Goal: Task Accomplishment & Management: Complete application form

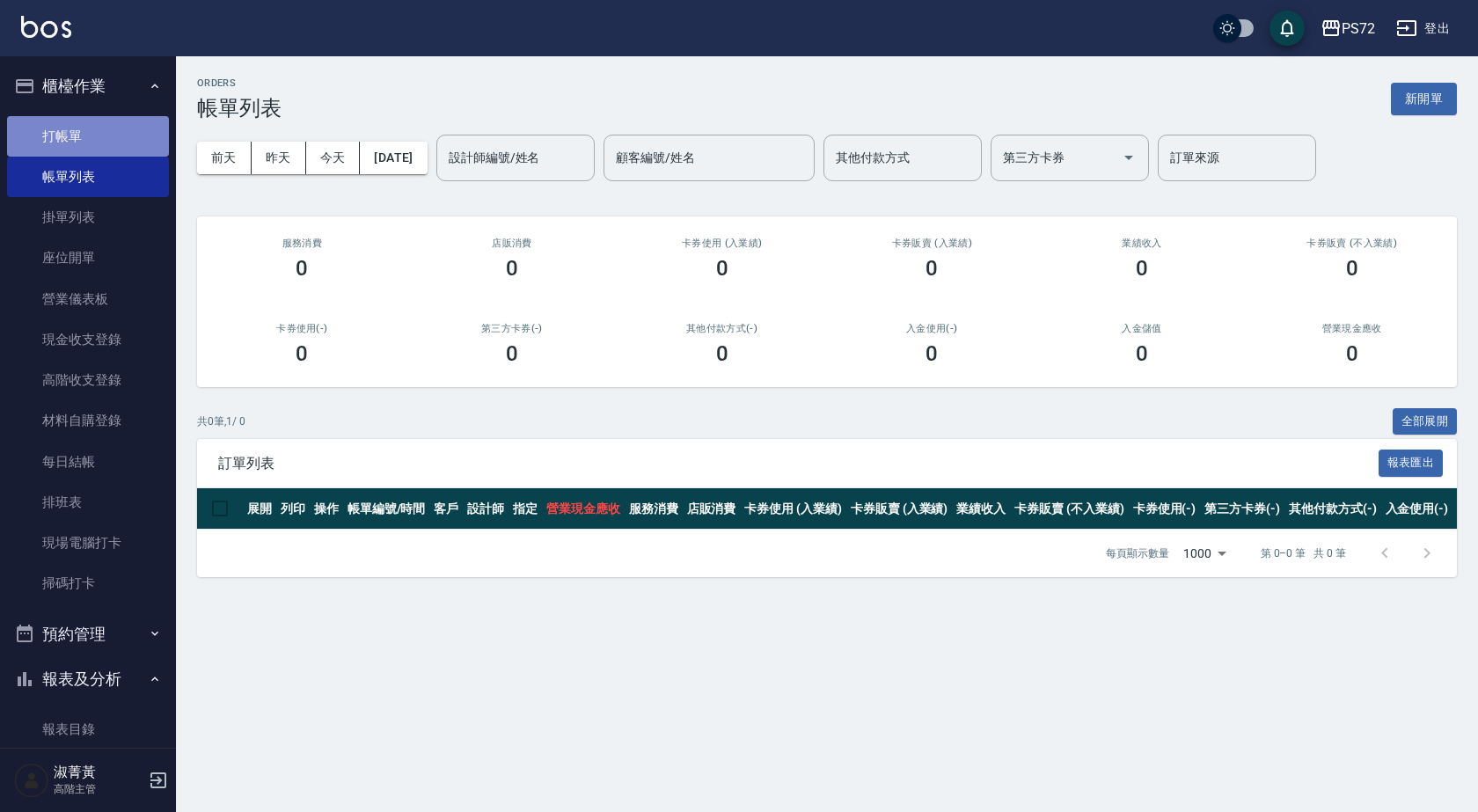
click at [145, 130] on link "打帳單" at bounding box center [87, 136] width 162 height 41
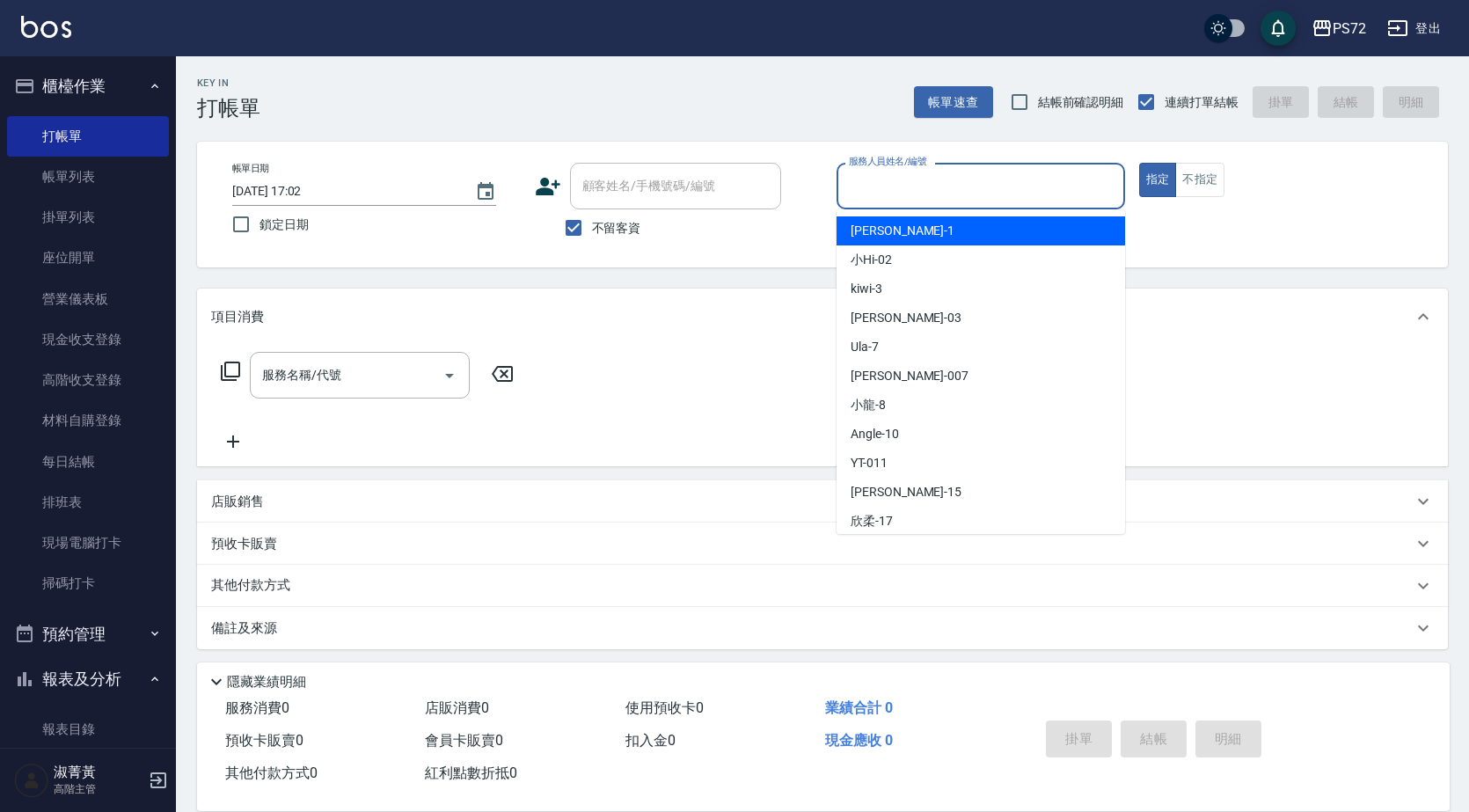
click at [925, 182] on input "服務人員姓名/編號" at bounding box center [981, 186] width 273 height 30
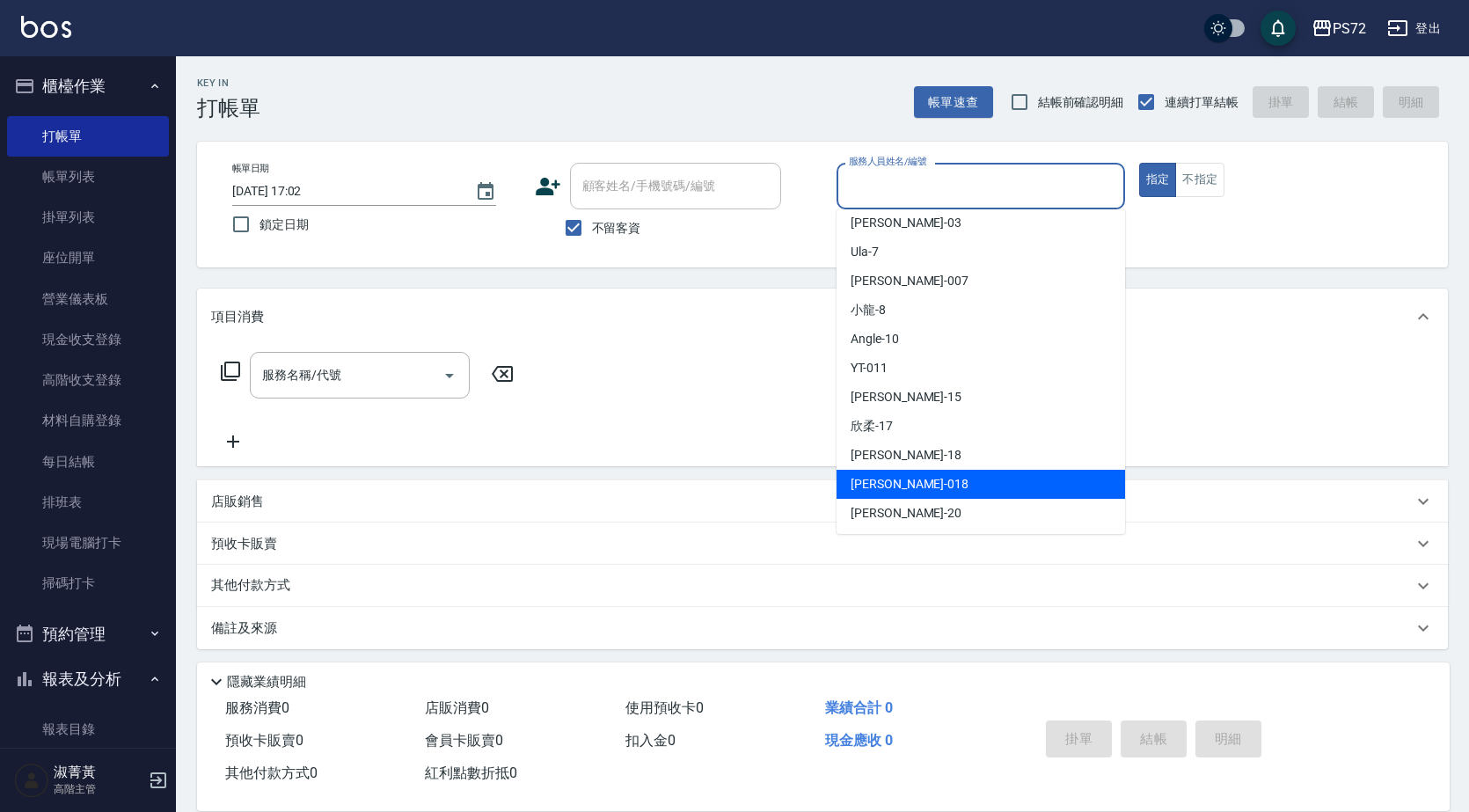
scroll to position [96, 0]
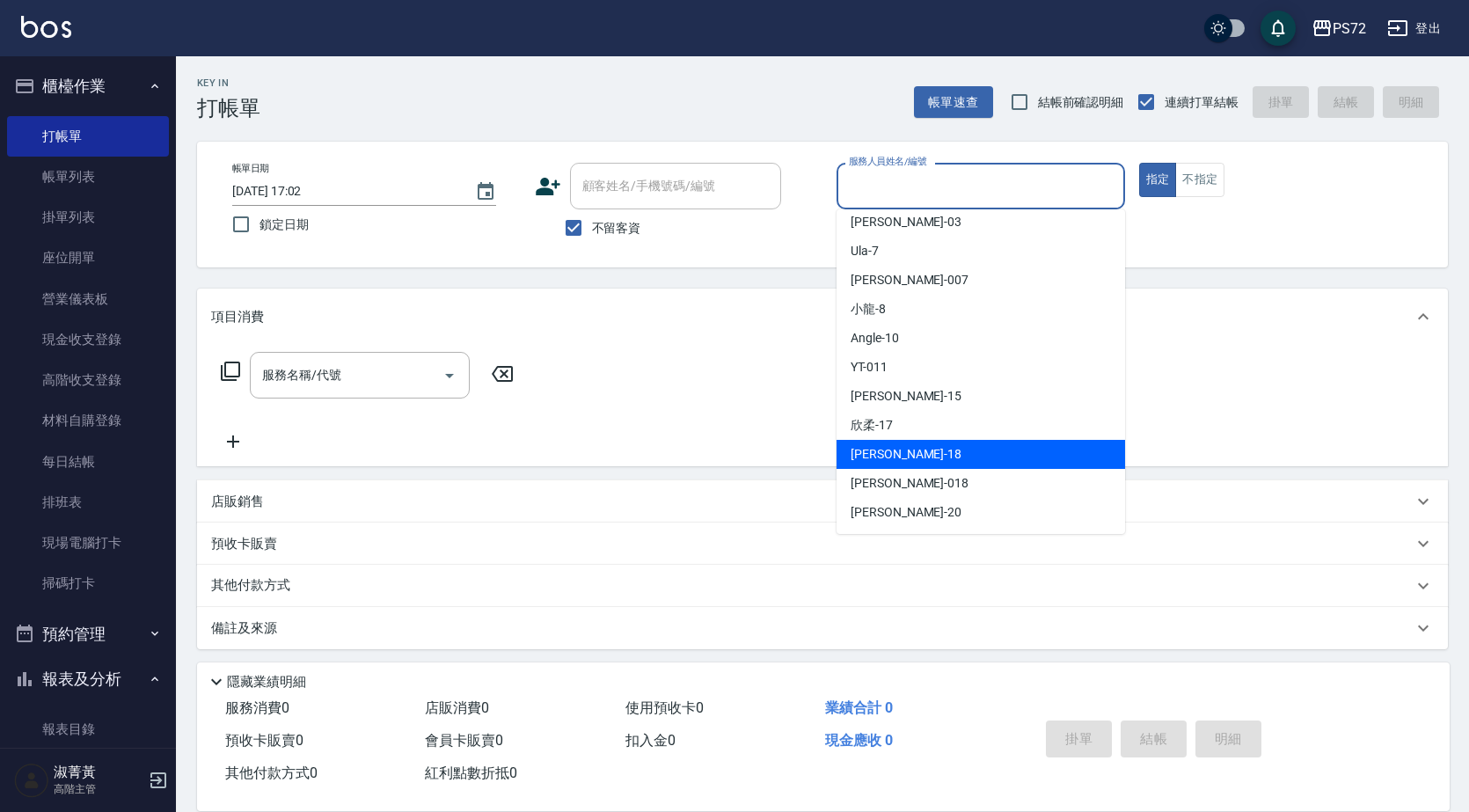
drag, startPoint x: 941, startPoint y: 462, endPoint x: 1186, endPoint y: 314, distance: 286.2
click at [944, 464] on div "[PERSON_NAME] -18" at bounding box center [981, 454] width 288 height 29
type input "[PERSON_NAME]-18"
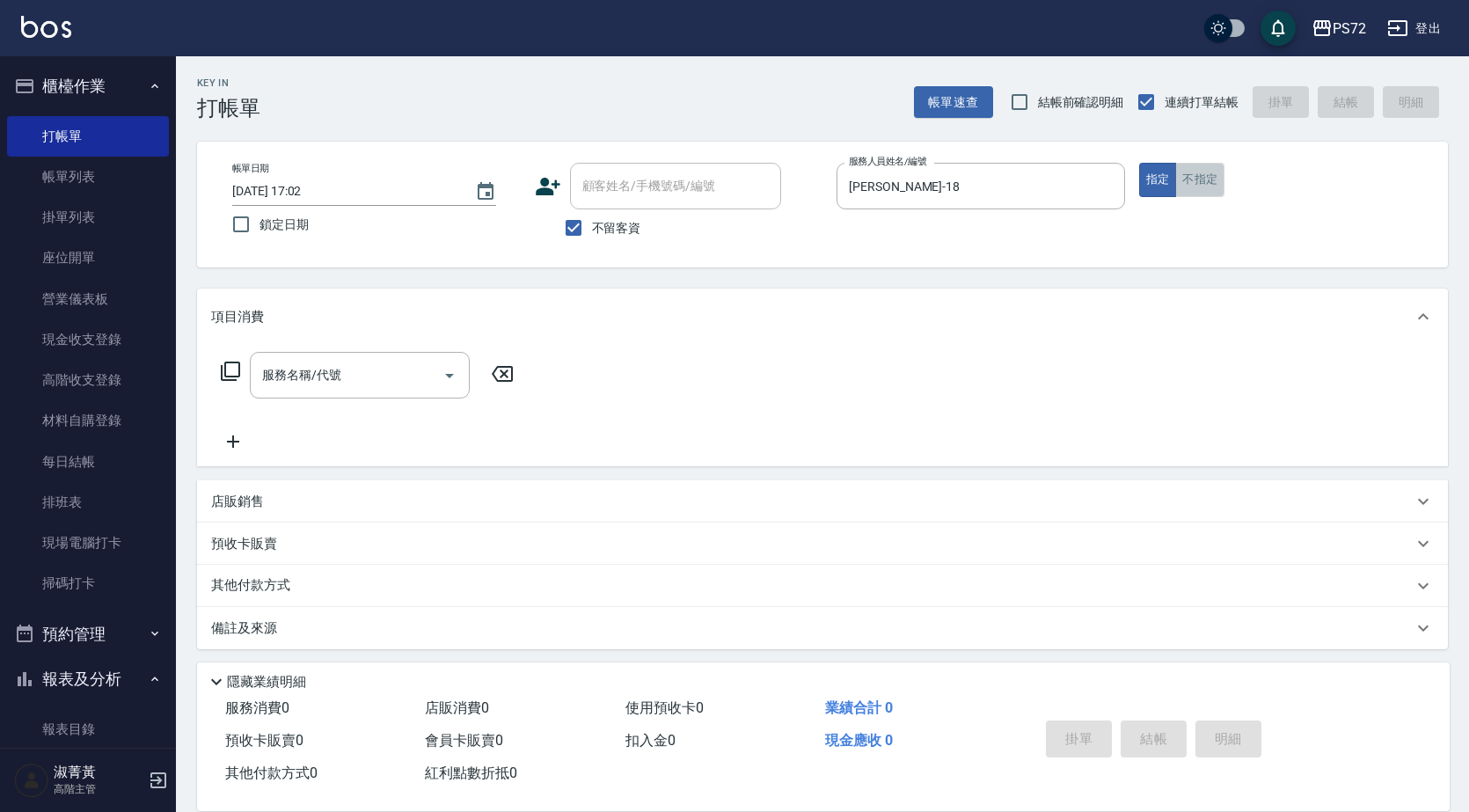
click at [1194, 170] on button "不指定" at bounding box center [1200, 180] width 49 height 34
click at [582, 229] on input "不留客資" at bounding box center [573, 227] width 37 height 37
checkbox input "false"
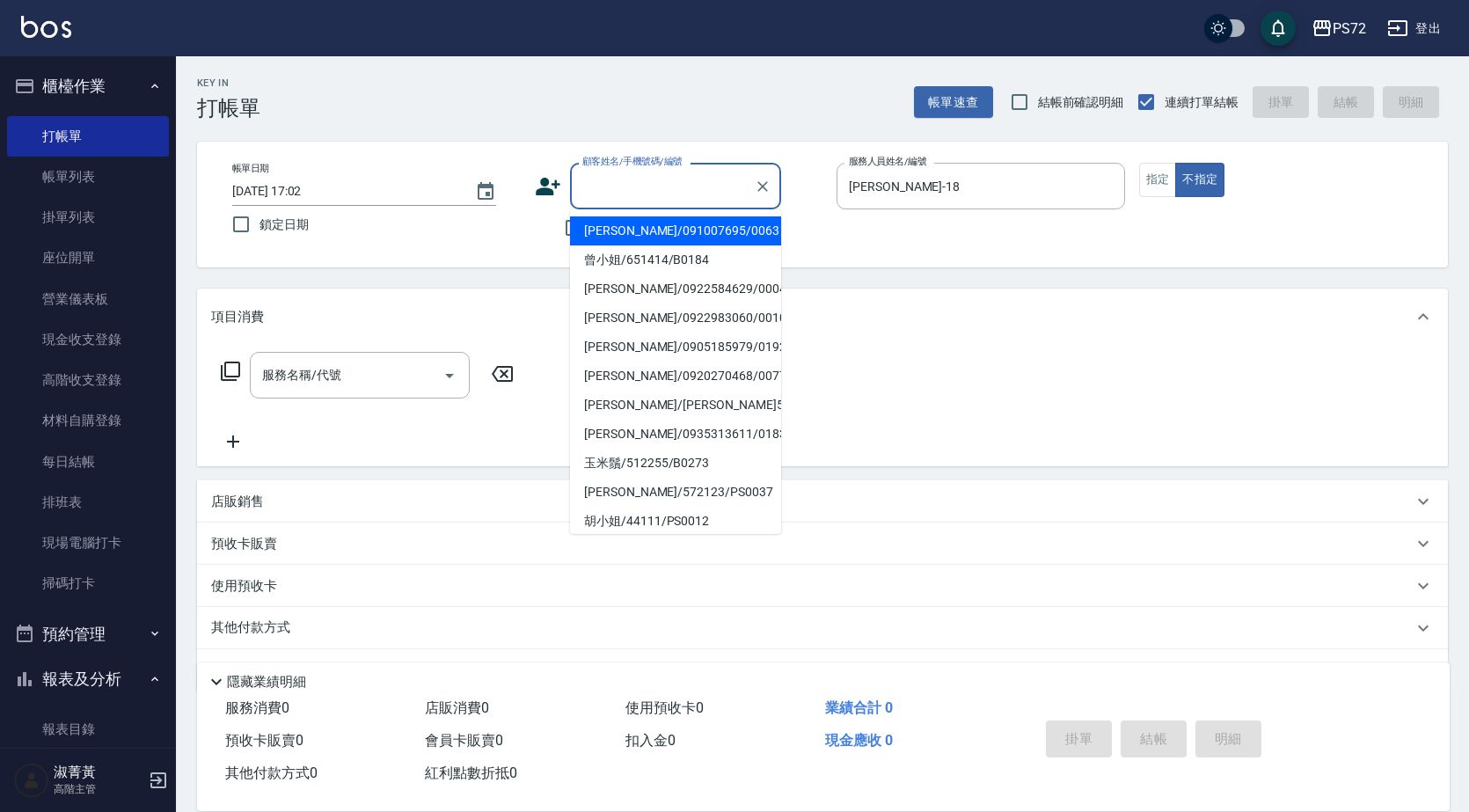
click at [732, 193] on input "顧客姓名/手機號碼/編號" at bounding box center [662, 186] width 169 height 30
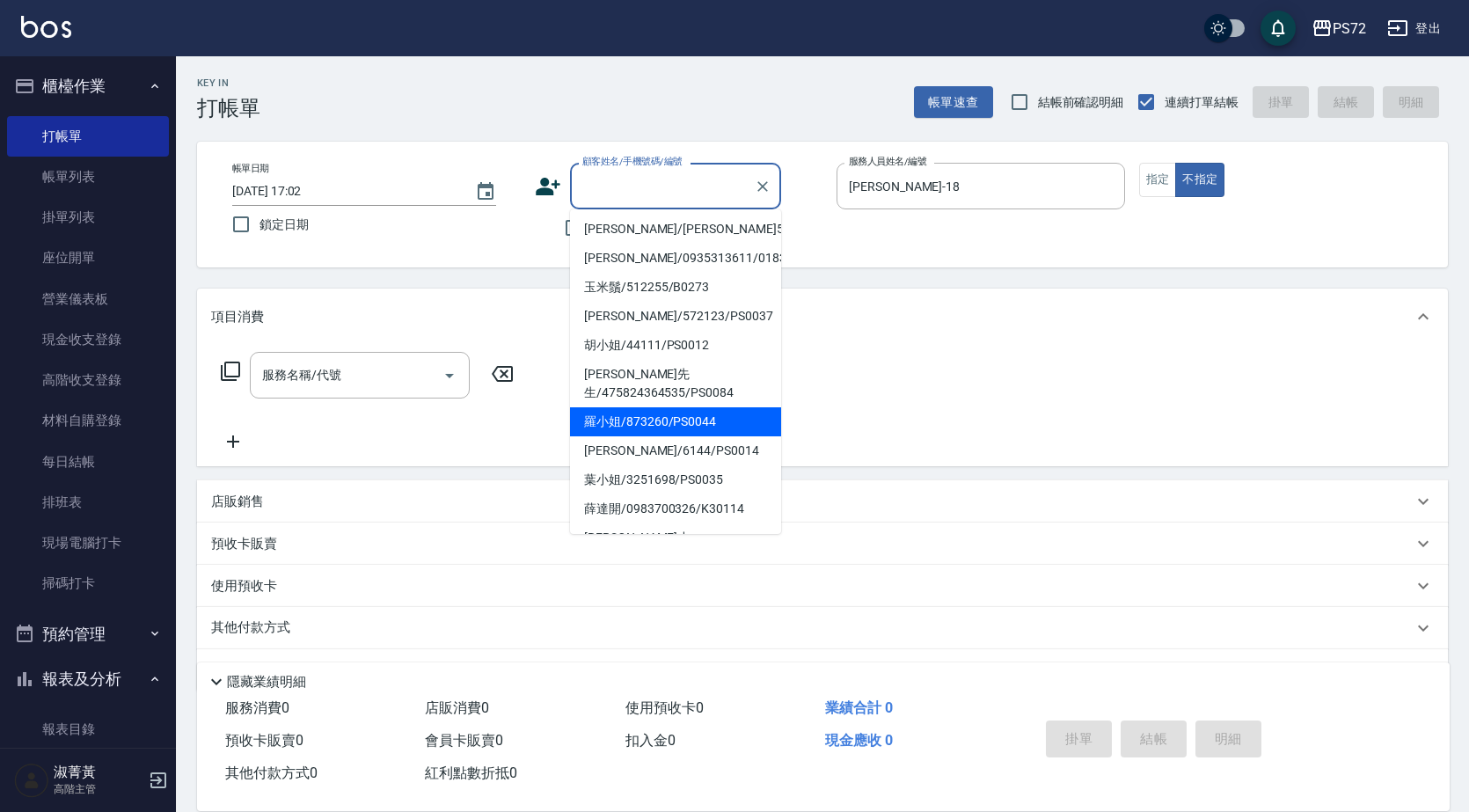
scroll to position [270, 0]
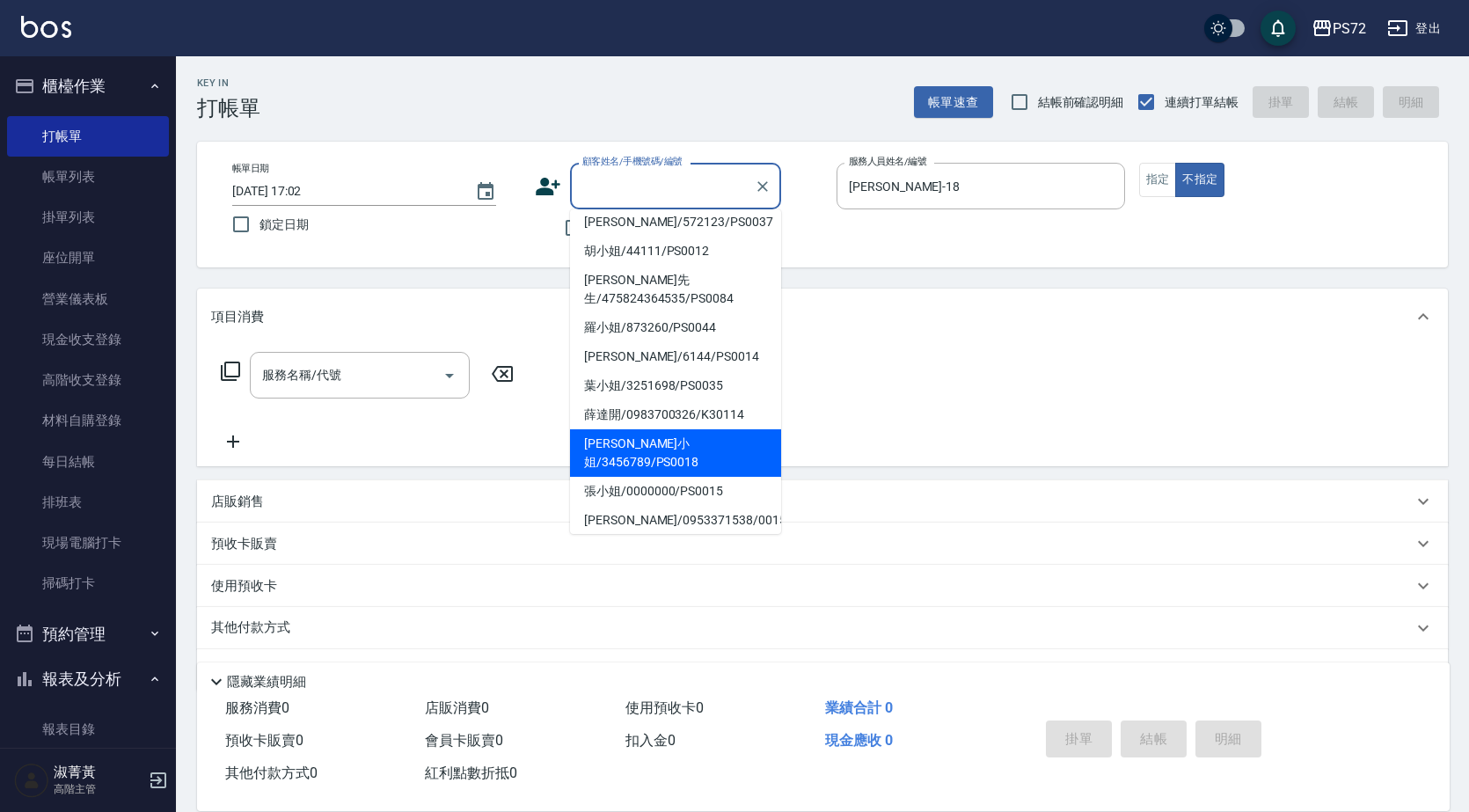
click at [703, 429] on li "[PERSON_NAME]小姐/3456789/PS0018" at bounding box center [675, 453] width 211 height 47
type input "[PERSON_NAME]小姐/3456789/PS0018"
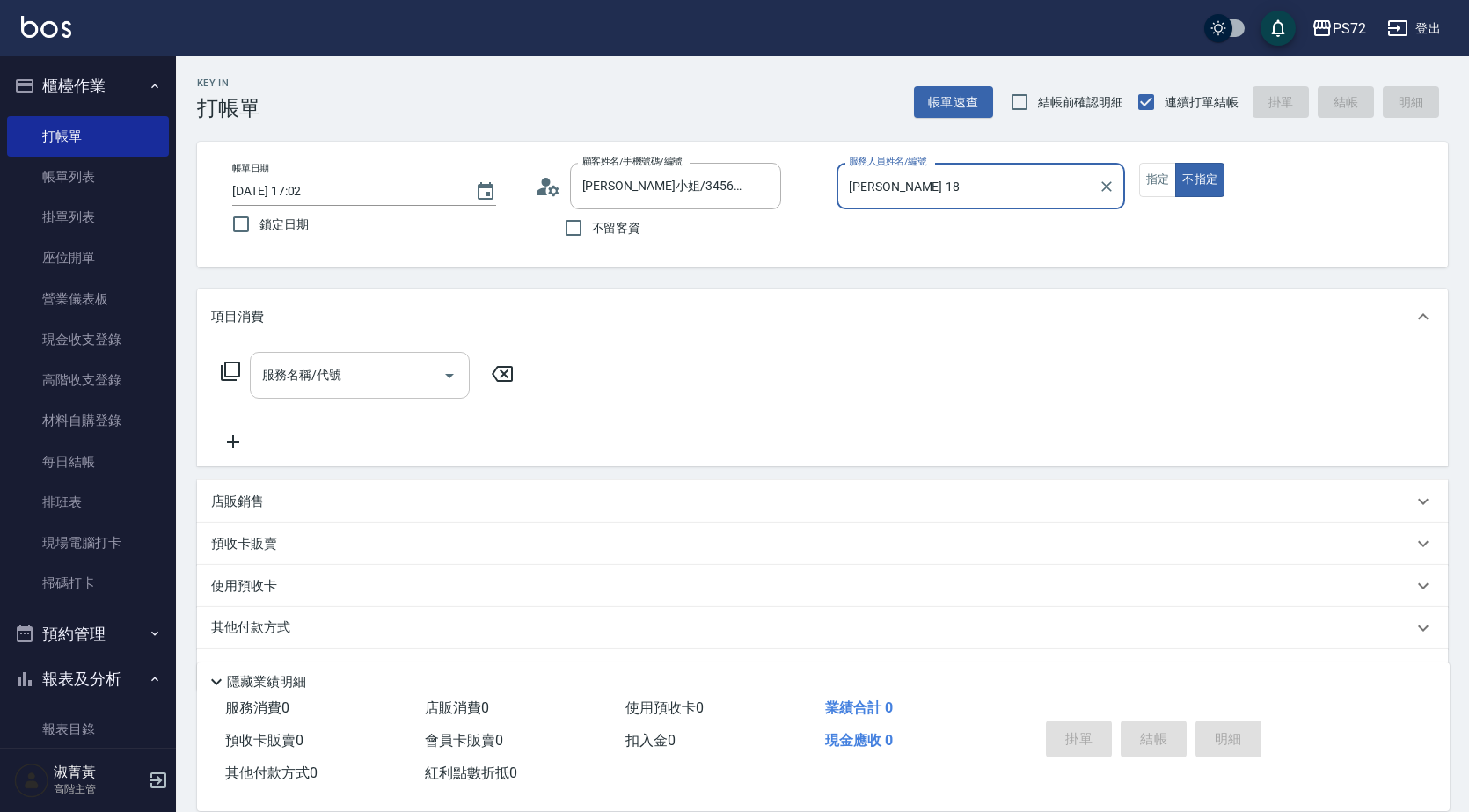
type input "kiwi-3"
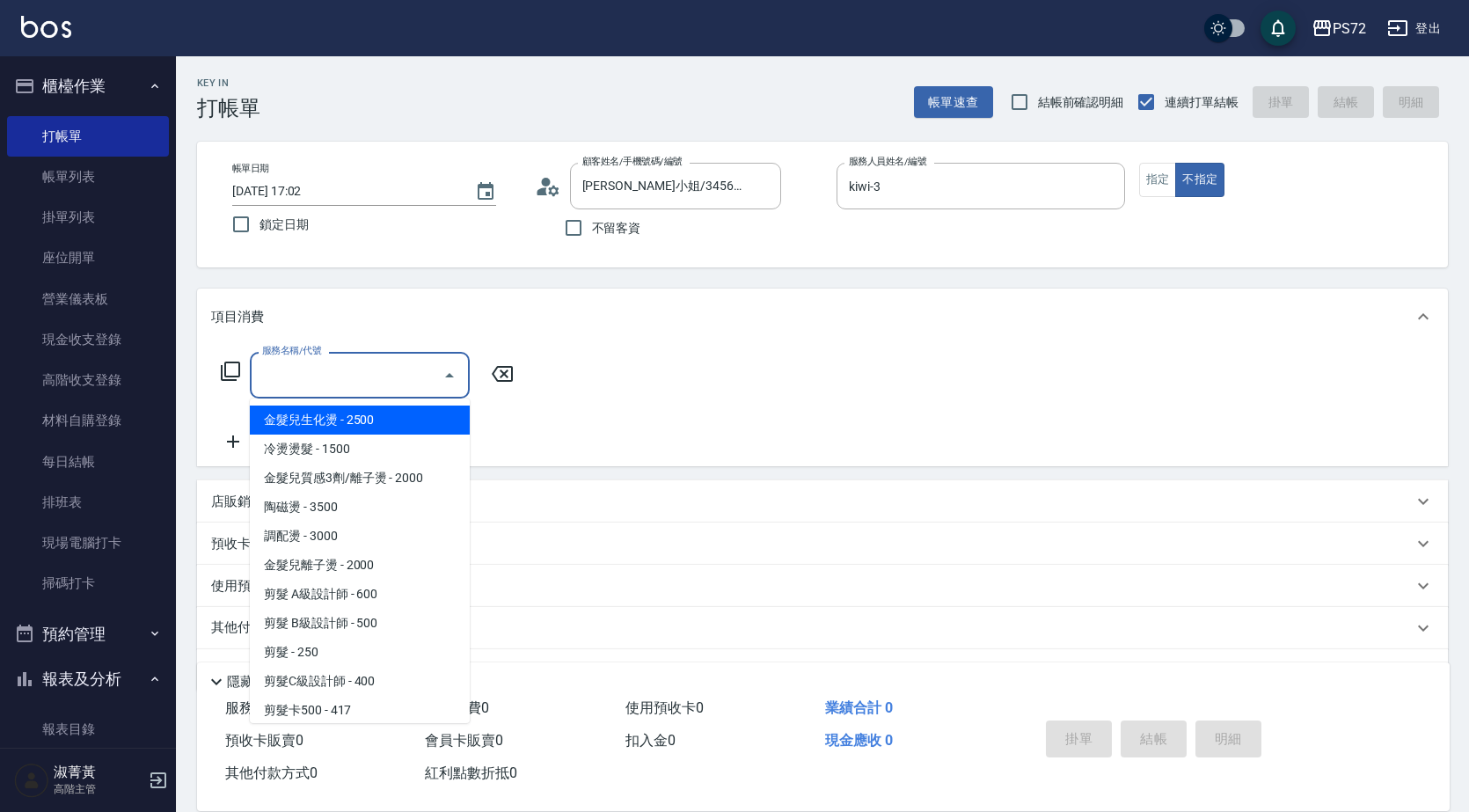
click at [429, 363] on input "服務名稱/代號" at bounding box center [346, 375] width 177 height 30
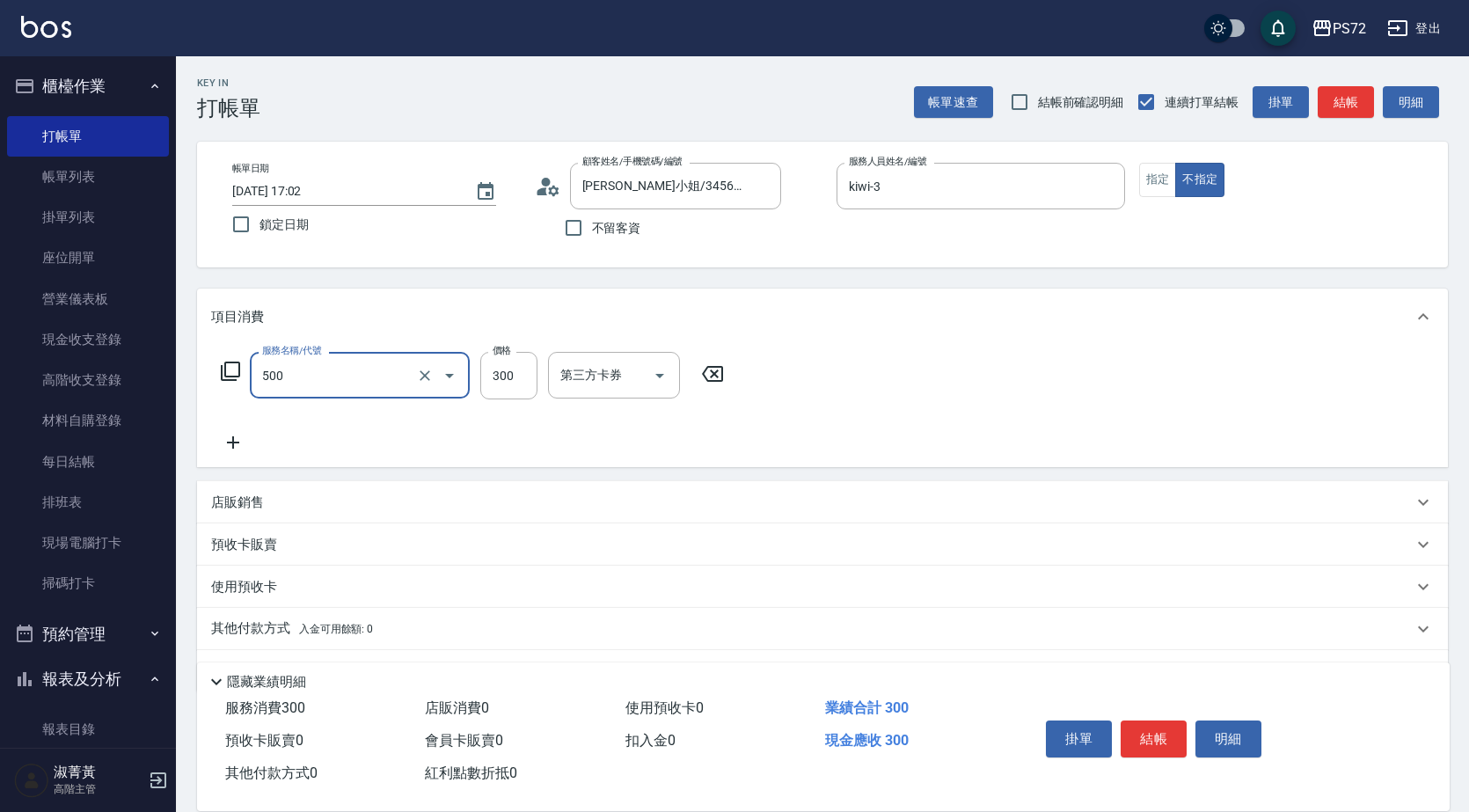
type input "洗髮(A級)(500)"
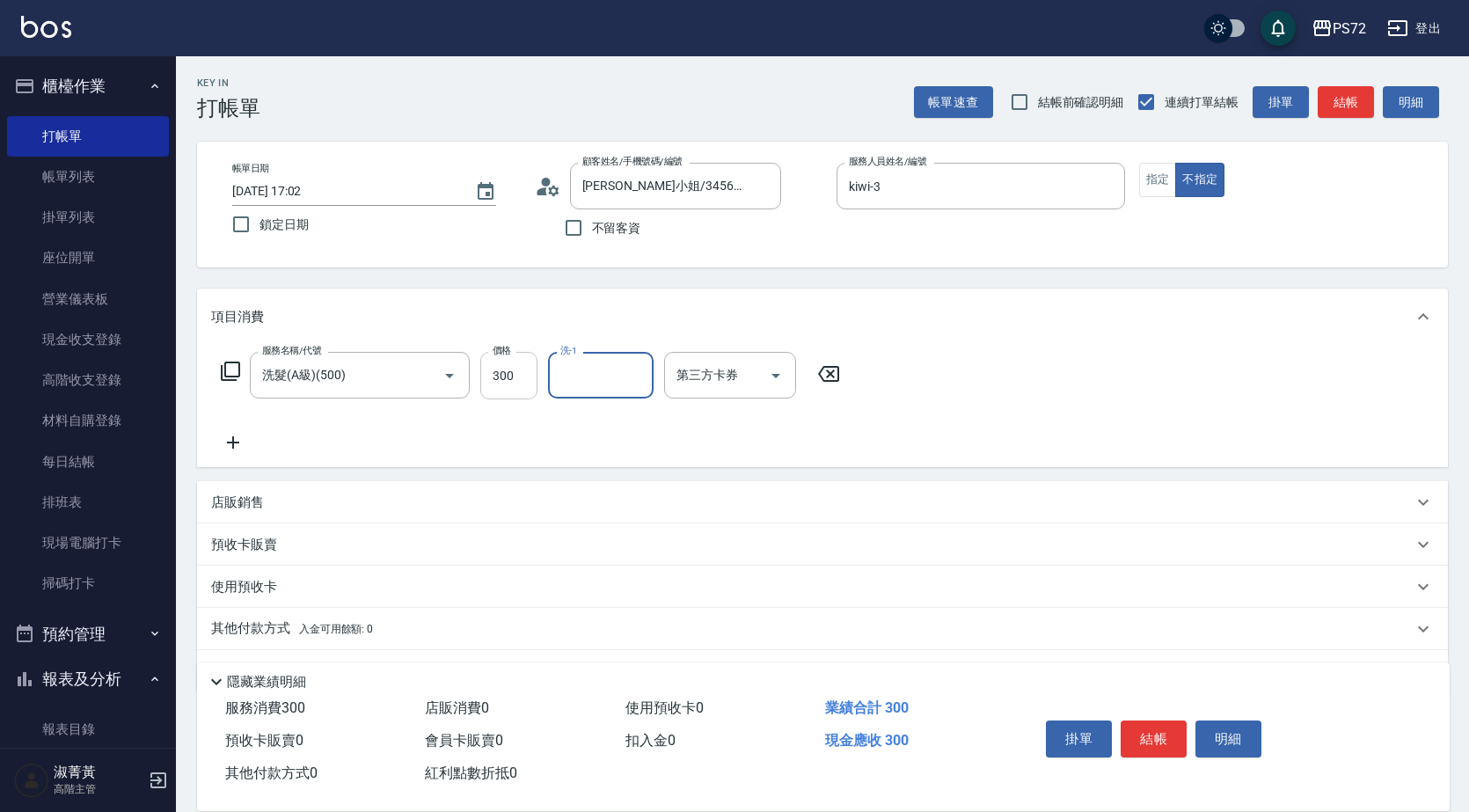
click at [512, 374] on input "300" at bounding box center [509, 375] width 57 height 47
type input "350"
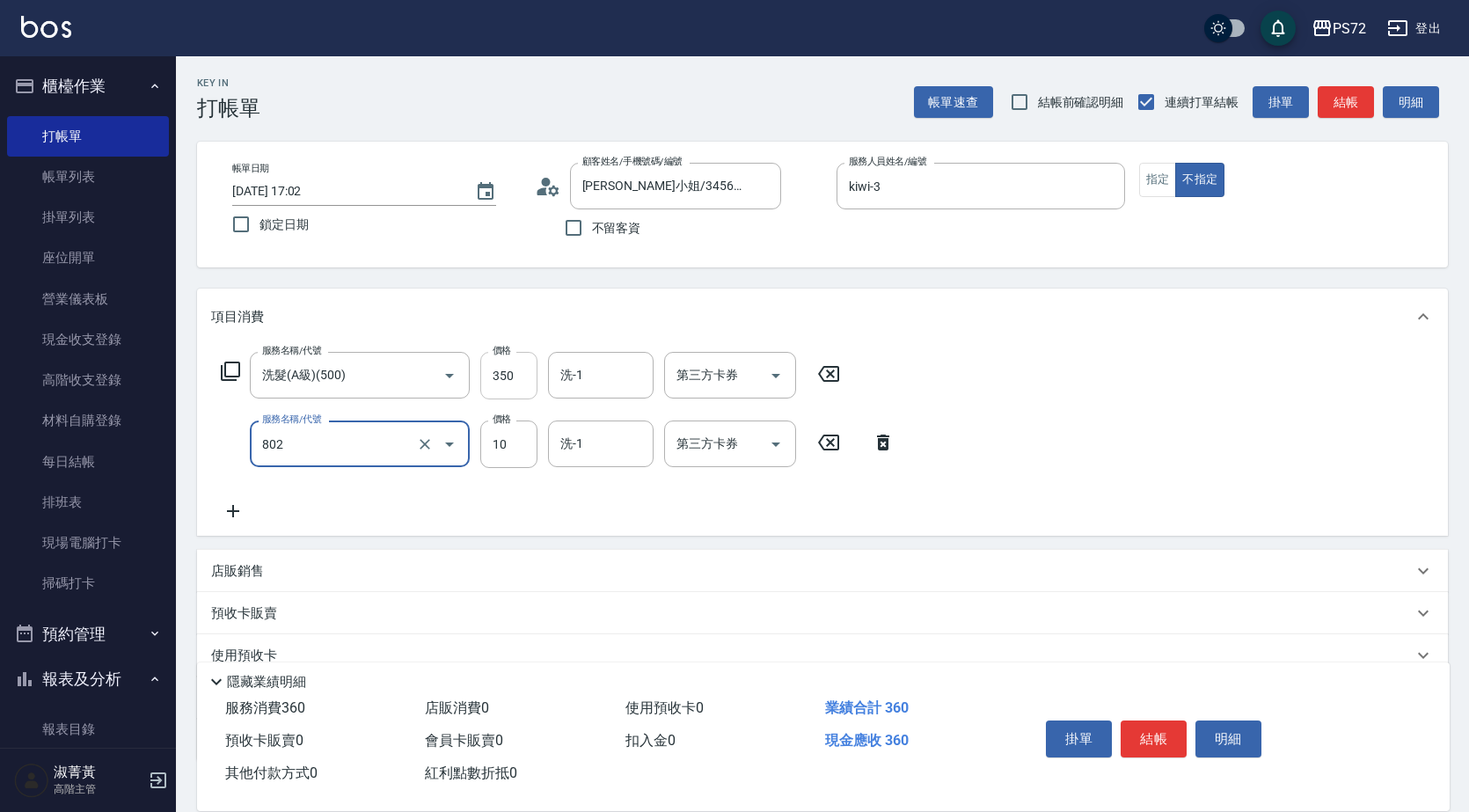
type input "潤絲(802)"
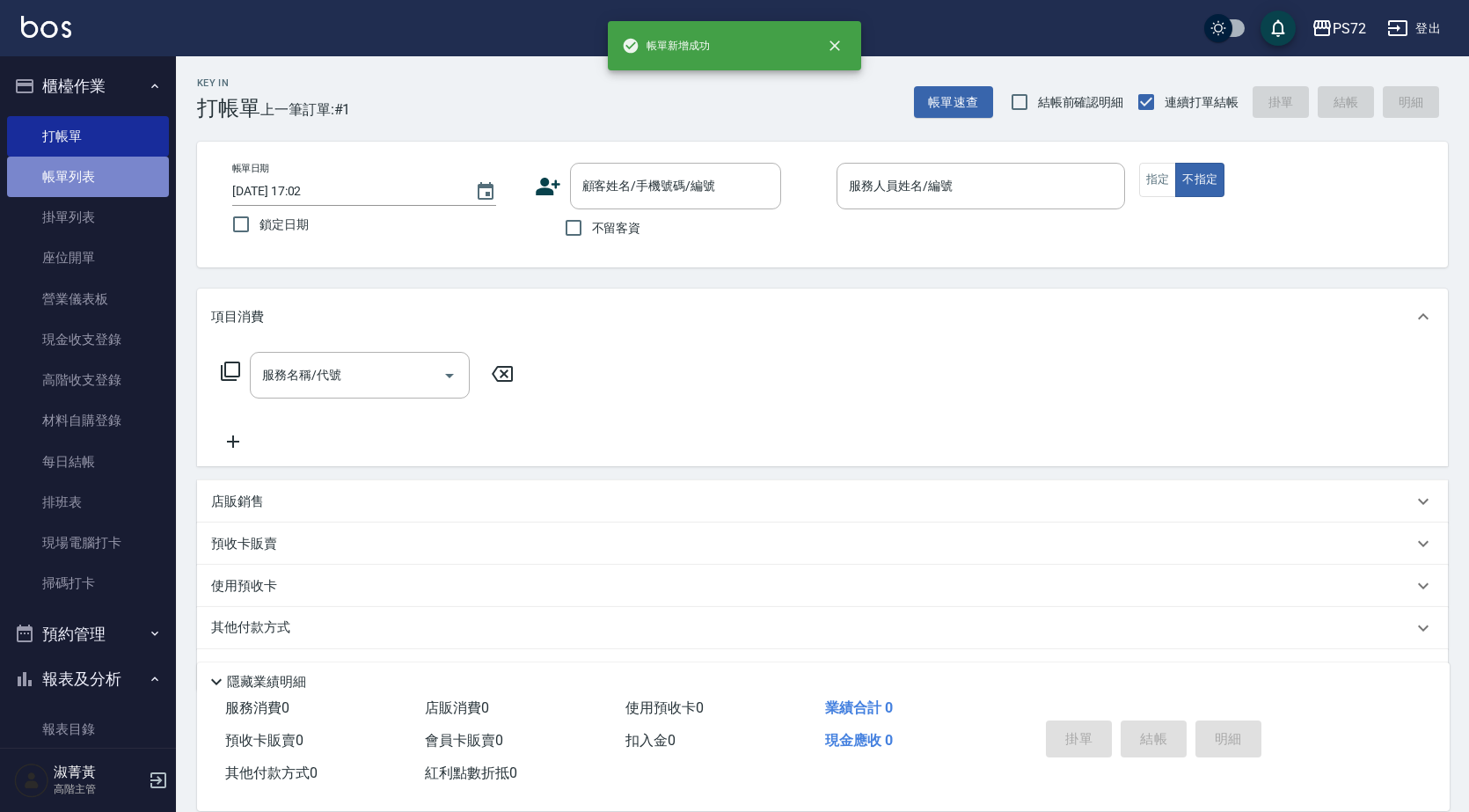
click at [121, 163] on link "帳單列表" at bounding box center [87, 176] width 162 height 41
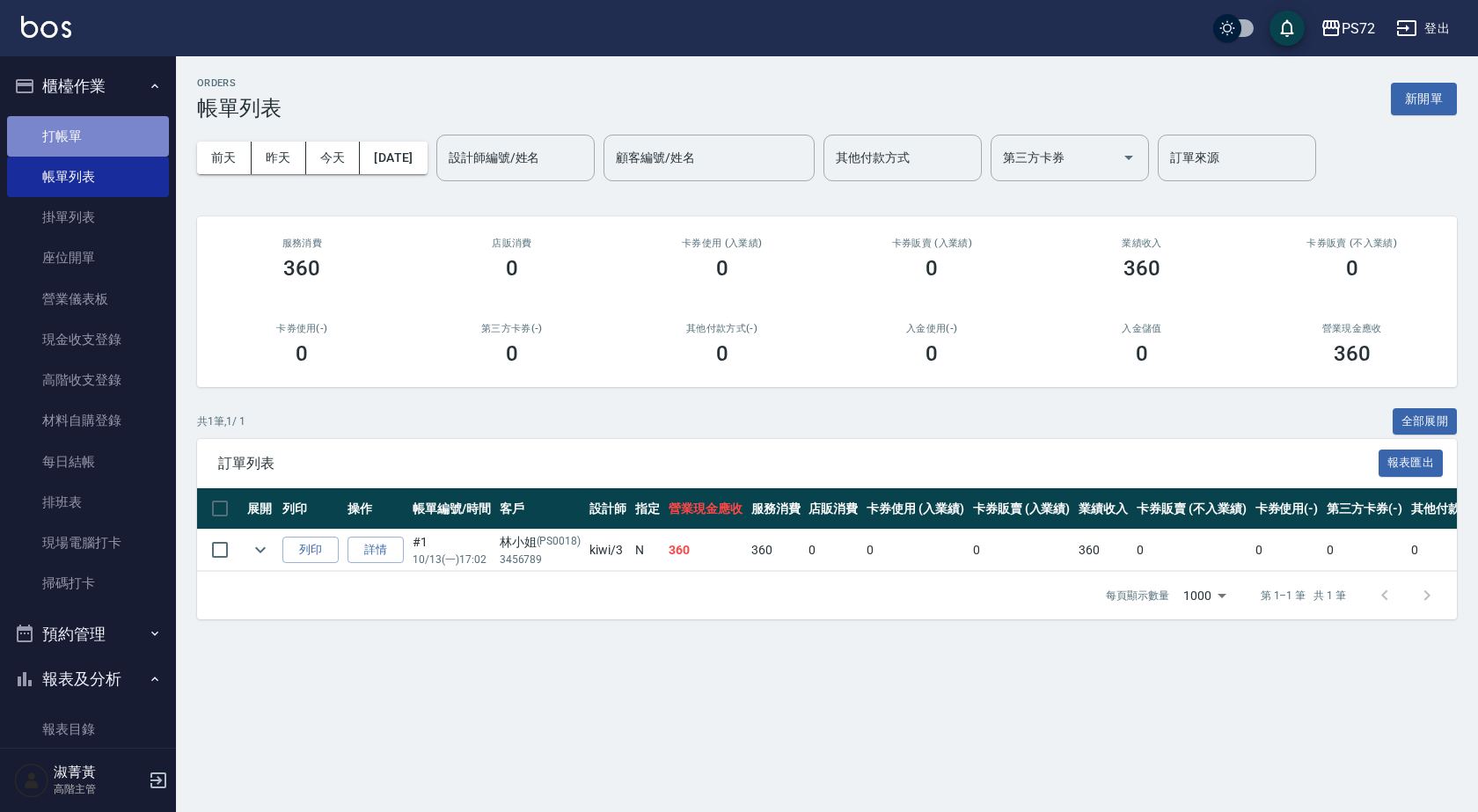
click at [119, 127] on link "打帳單" at bounding box center [87, 136] width 162 height 41
